Goal: Transaction & Acquisition: Purchase product/service

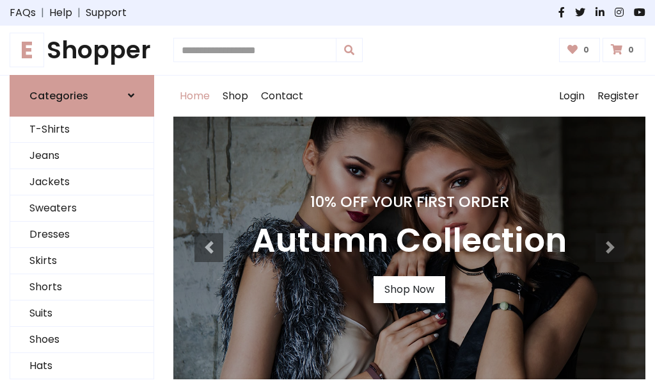
click at [328, 193] on h4 "10% Off Your First Order" at bounding box center [409, 202] width 315 height 18
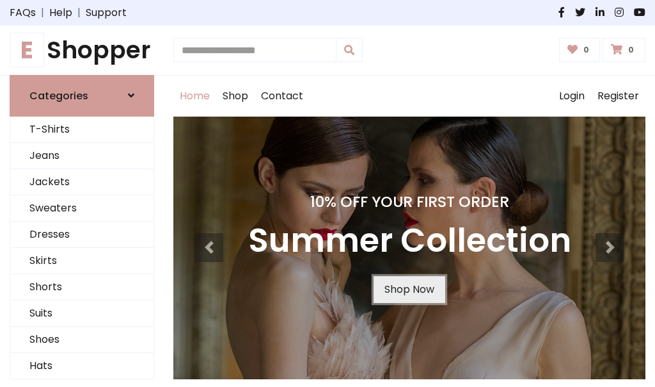
click at [409, 289] on link "Shop Now" at bounding box center [410, 289] width 72 height 27
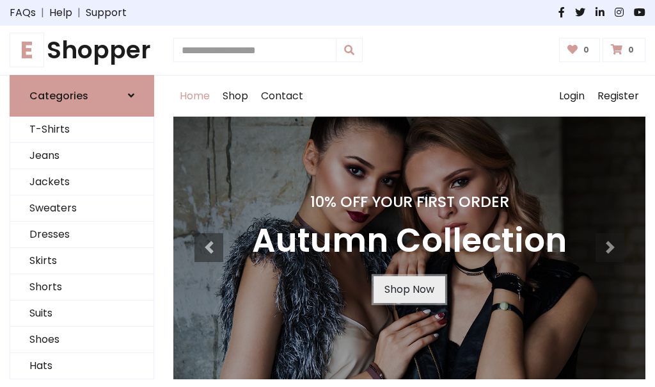
click at [409, 289] on link "Shop Now" at bounding box center [410, 289] width 72 height 27
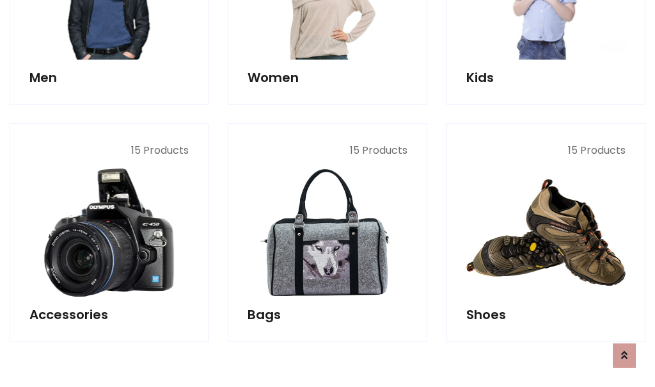
scroll to position [1276, 0]
